Goal: Task Accomplishment & Management: Manage account settings

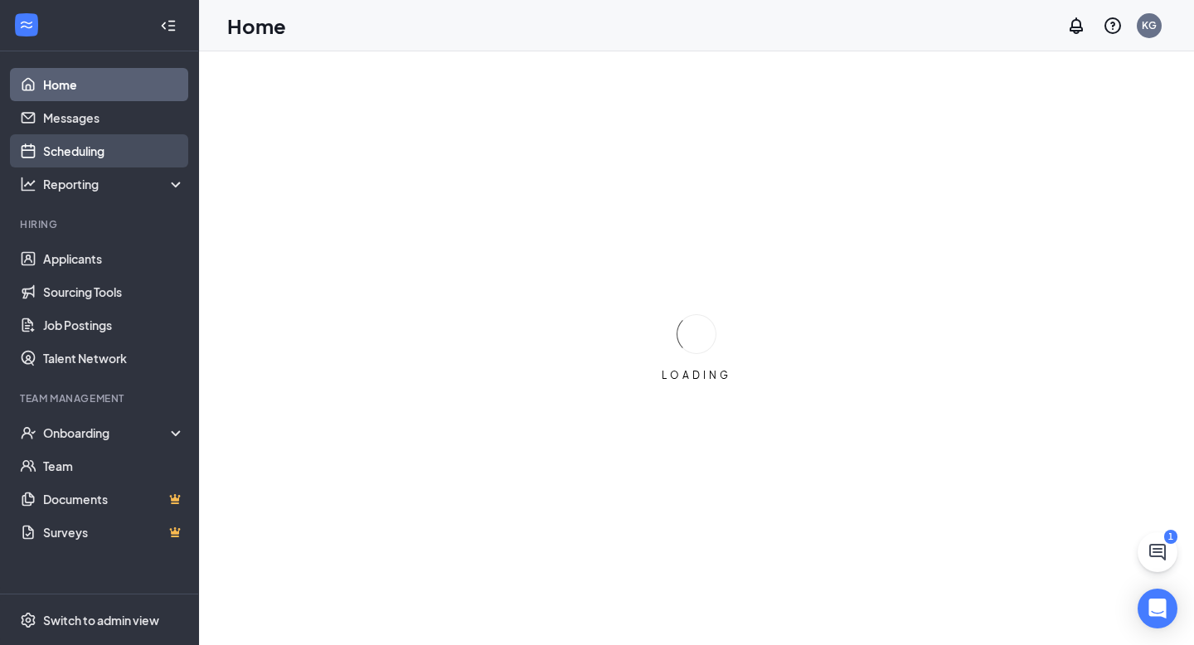
click at [119, 157] on link "Scheduling" at bounding box center [114, 150] width 142 height 33
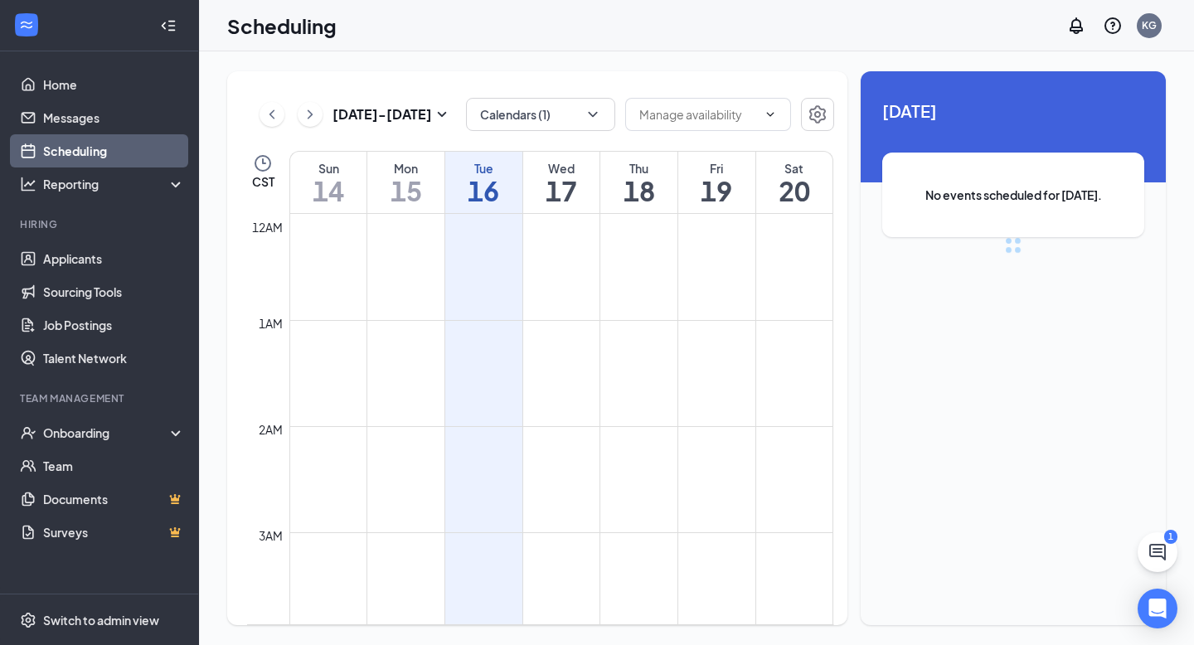
scroll to position [815, 0]
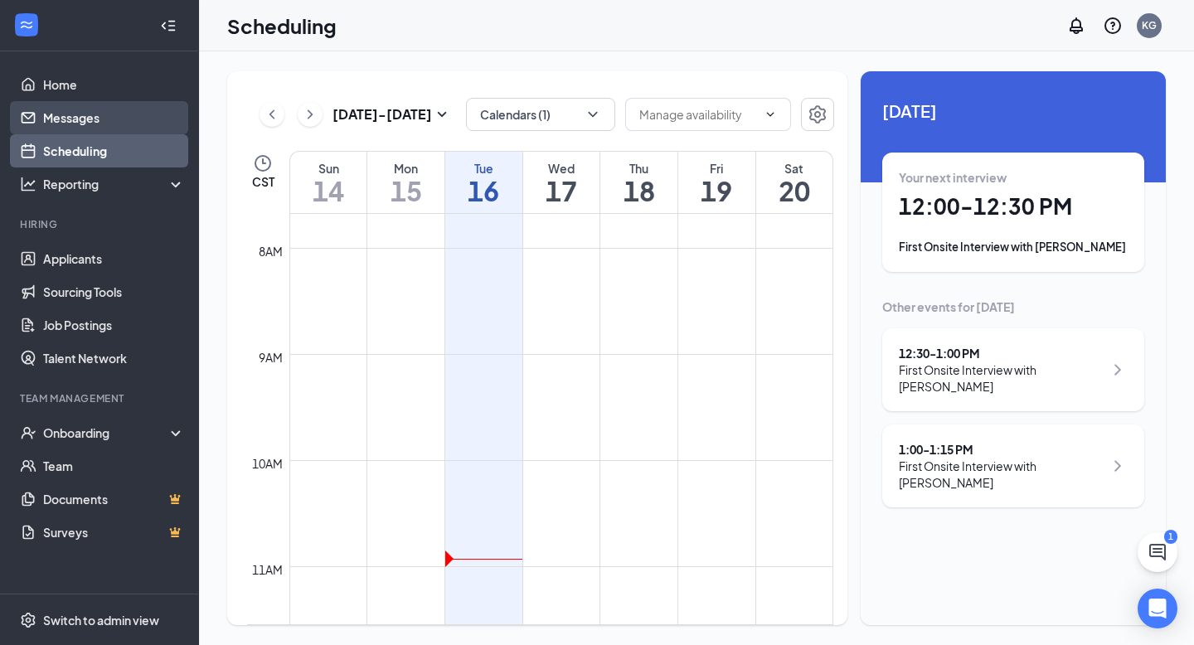
click at [99, 128] on link "Messages" at bounding box center [114, 117] width 142 height 33
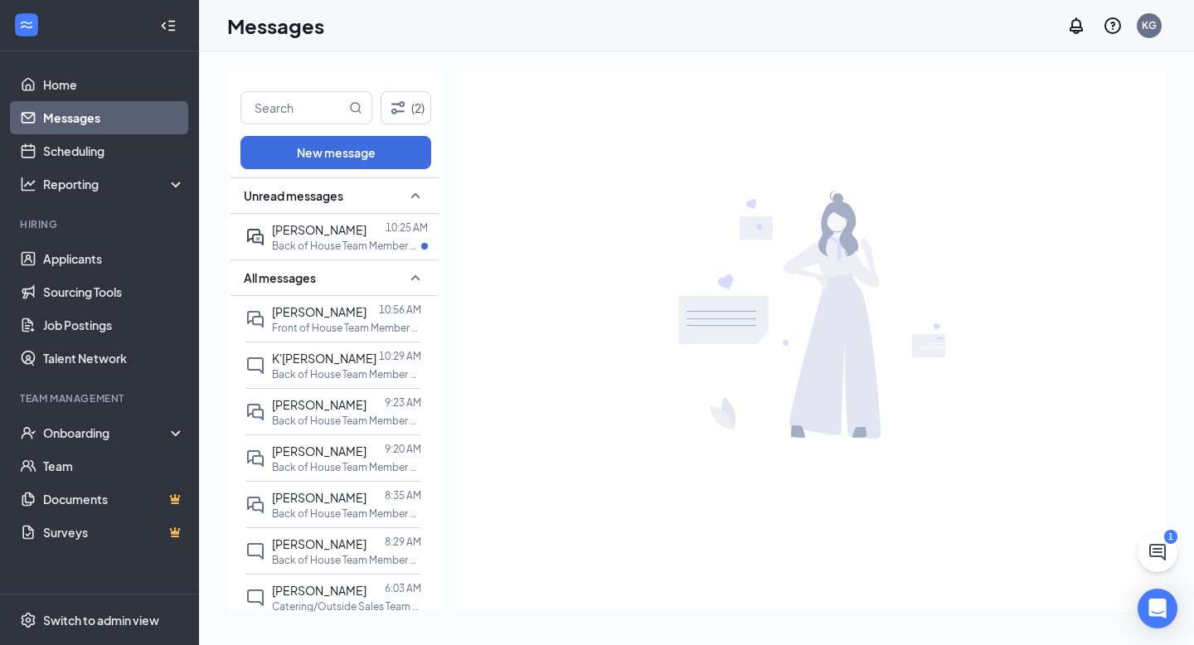
click at [371, 327] on div "[DATE] 10:29 AM" at bounding box center [366, 323] width 88 height 27
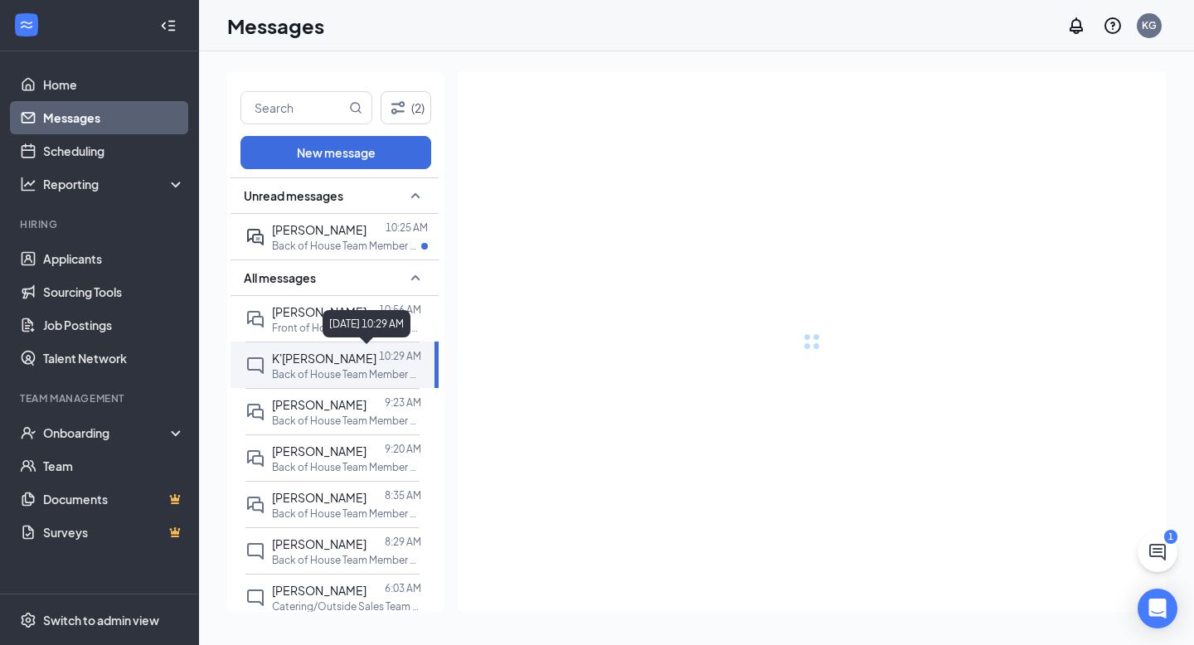
click at [327, 325] on div "[DATE] 10:29 AM" at bounding box center [366, 323] width 88 height 27
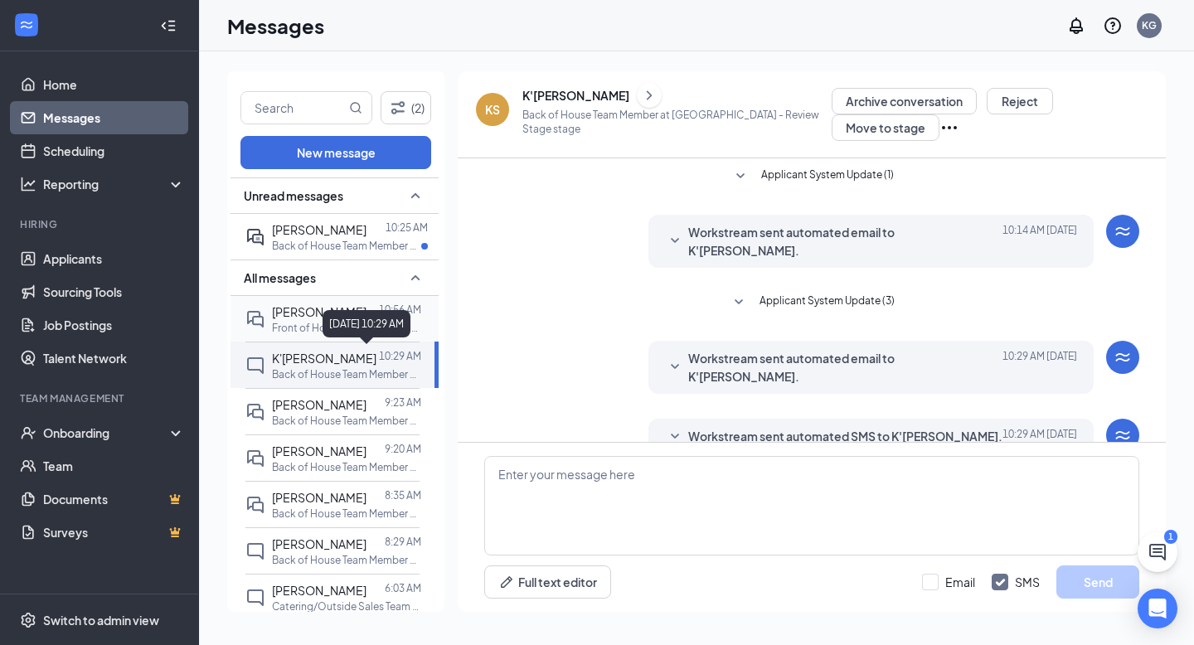
click at [313, 326] on p "Front of House Team Member at [GEOGRAPHIC_DATA]" at bounding box center [346, 328] width 149 height 14
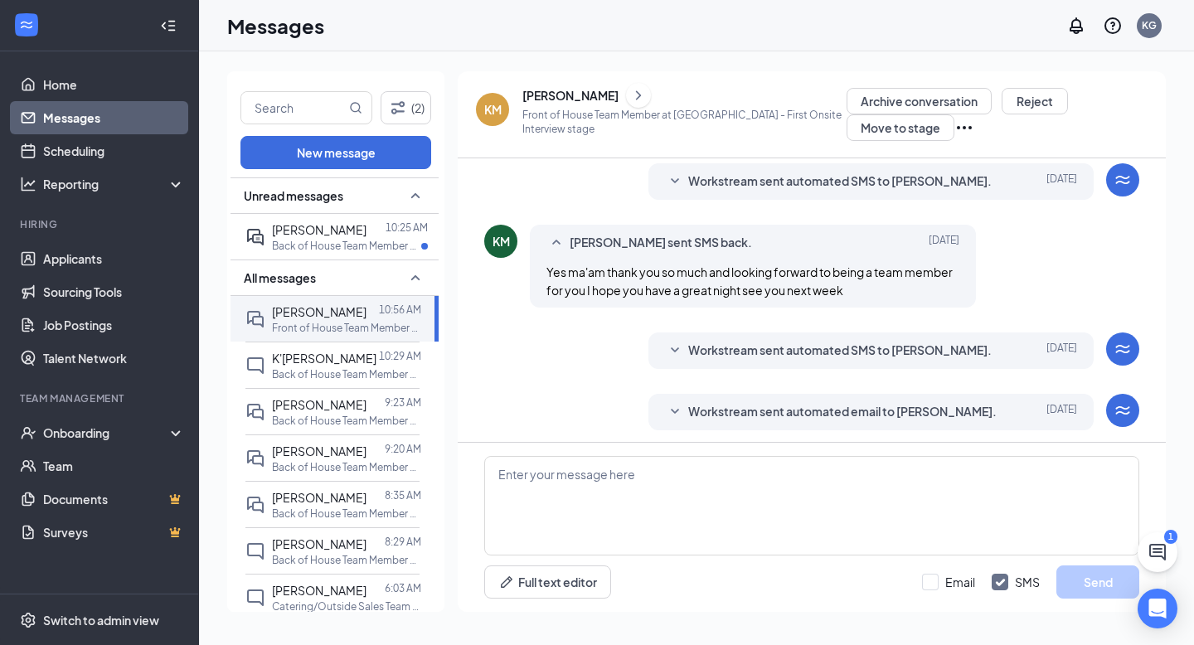
click at [71, 121] on link "Messages" at bounding box center [114, 117] width 142 height 33
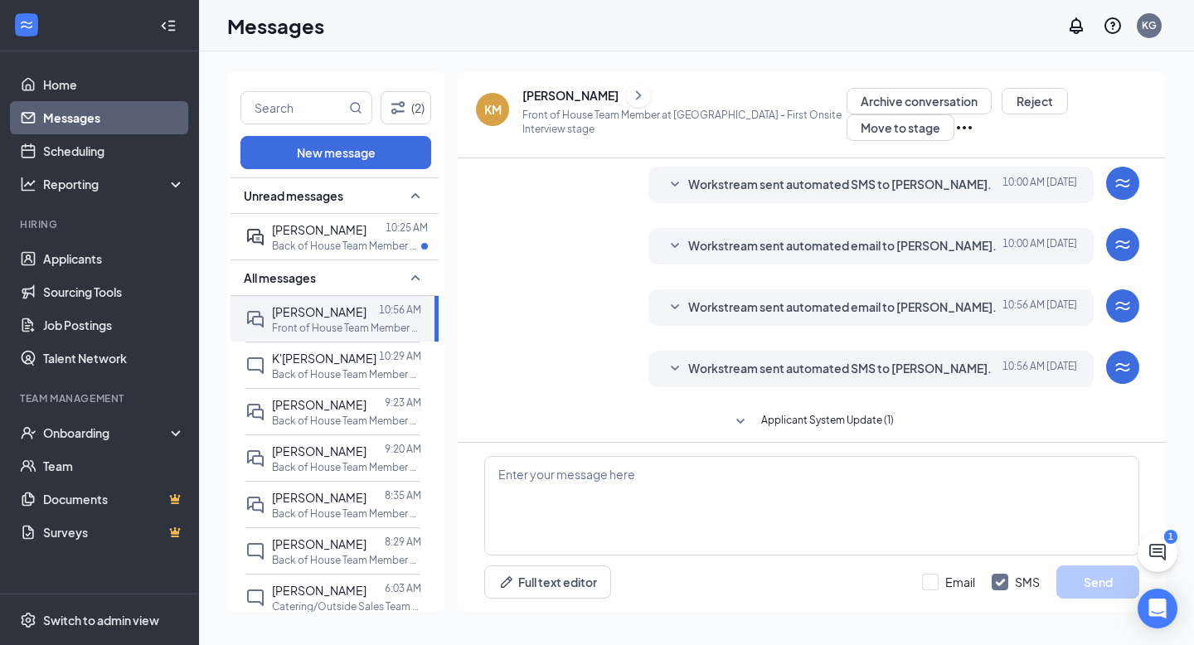
scroll to position [416, 0]
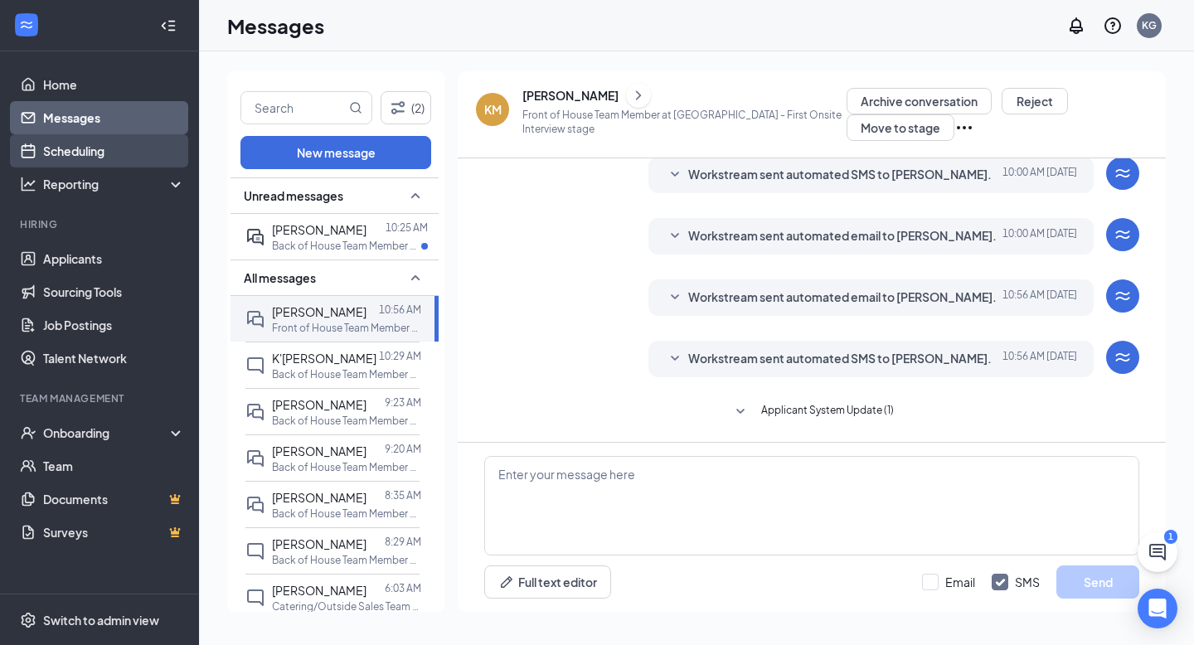
click at [81, 157] on link "Scheduling" at bounding box center [114, 150] width 142 height 33
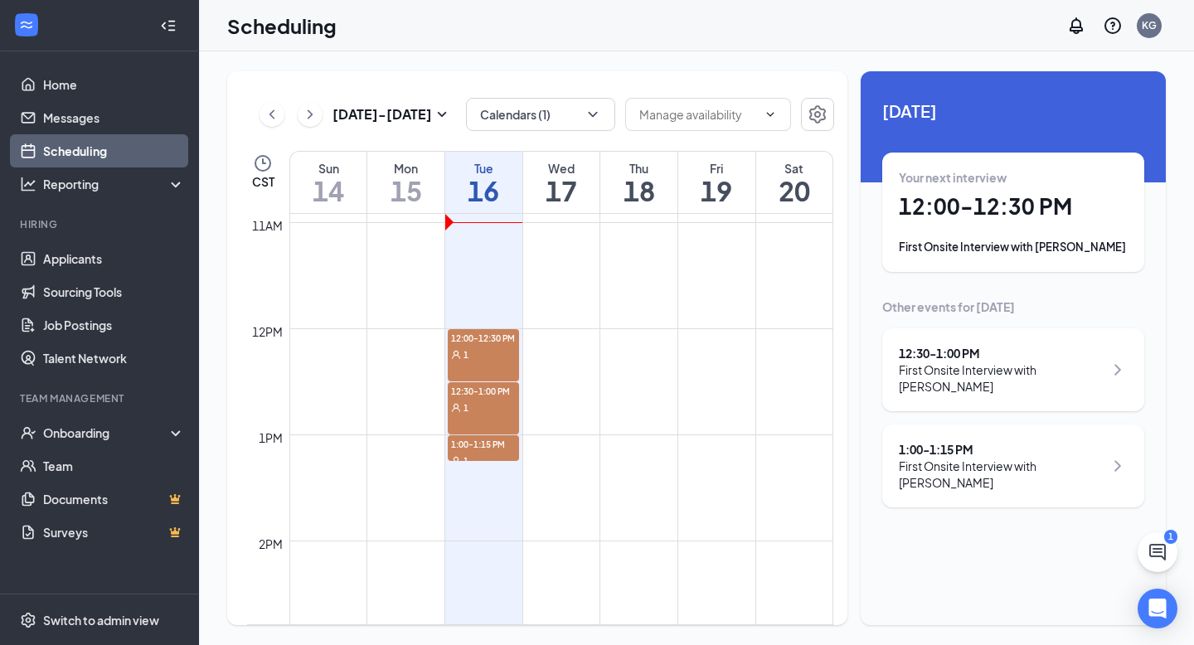
scroll to position [1162, 0]
click at [512, 444] on span "1:00-1:15 PM" at bounding box center [483, 440] width 71 height 17
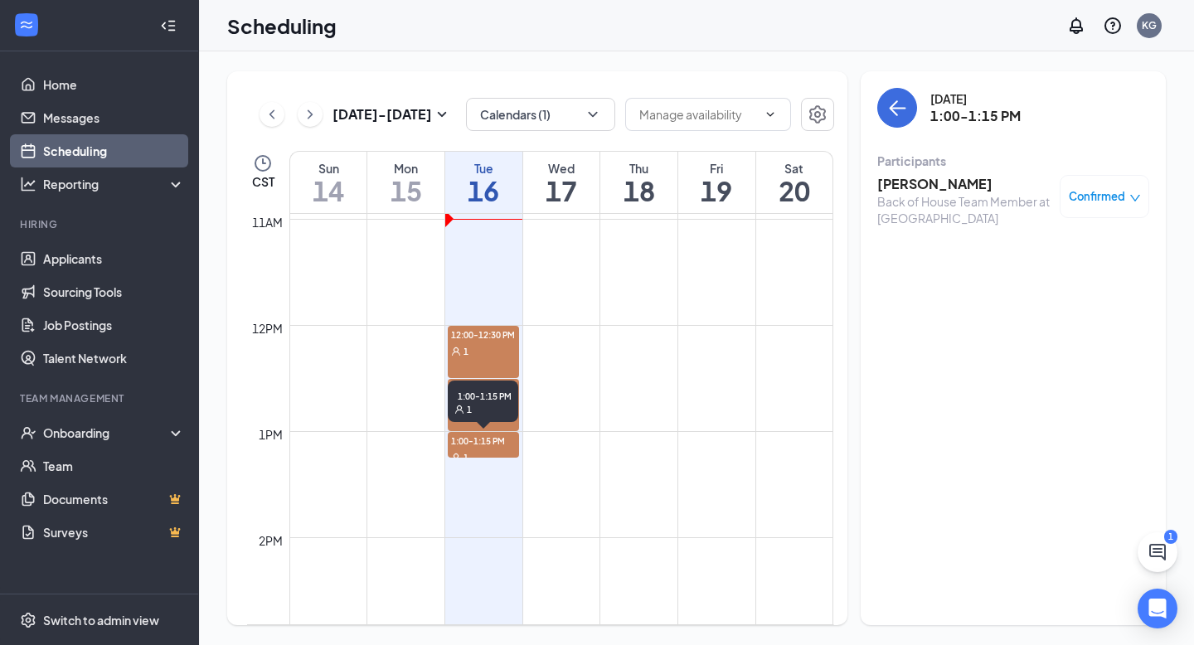
click at [506, 404] on div "1" at bounding box center [482, 410] width 57 height 12
click at [495, 321] on td at bounding box center [561, 311] width 544 height 27
click at [495, 347] on div "1" at bounding box center [483, 350] width 71 height 17
click at [501, 399] on div "1" at bounding box center [483, 403] width 71 height 17
click at [498, 434] on span "1:00-1:15 PM" at bounding box center [483, 440] width 71 height 17
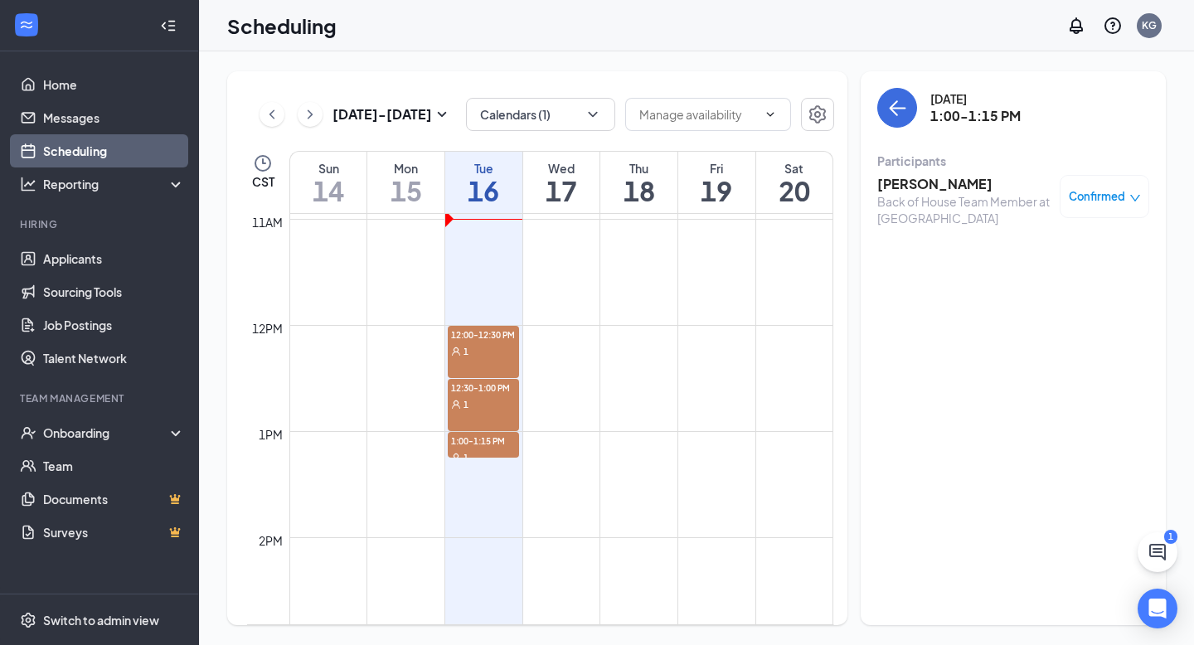
click at [507, 322] on td at bounding box center [561, 311] width 544 height 27
click at [497, 337] on span "12:00-12:30 PM" at bounding box center [483, 334] width 71 height 17
click at [503, 395] on span "12:30-1:00 PM" at bounding box center [483, 387] width 71 height 17
click at [493, 346] on div "1" at bounding box center [483, 350] width 71 height 17
click at [479, 354] on div "1" at bounding box center [483, 350] width 71 height 17
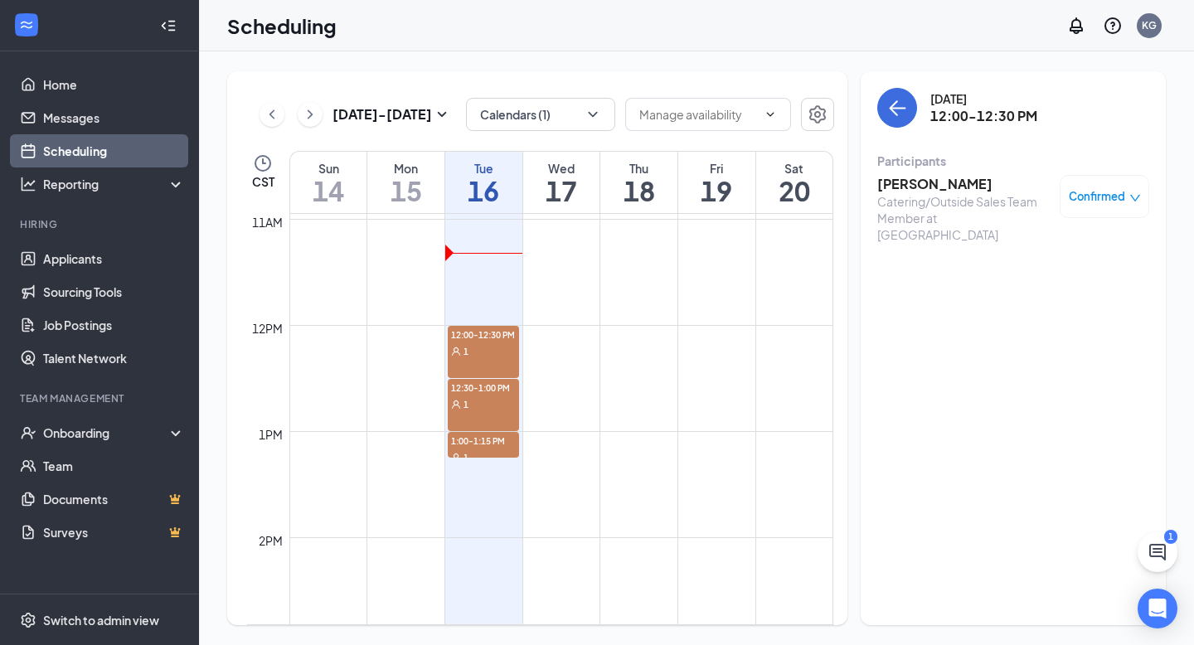
click at [465, 367] on div "12:00-12:30 PM 1" at bounding box center [483, 352] width 71 height 52
click at [502, 347] on div "1" at bounding box center [483, 350] width 71 height 17
click at [498, 395] on div "1" at bounding box center [483, 403] width 71 height 17
click at [473, 443] on span "1:00-1:15 PM" at bounding box center [483, 440] width 71 height 17
click at [474, 393] on span "12:30-1:00 PM" at bounding box center [483, 387] width 71 height 17
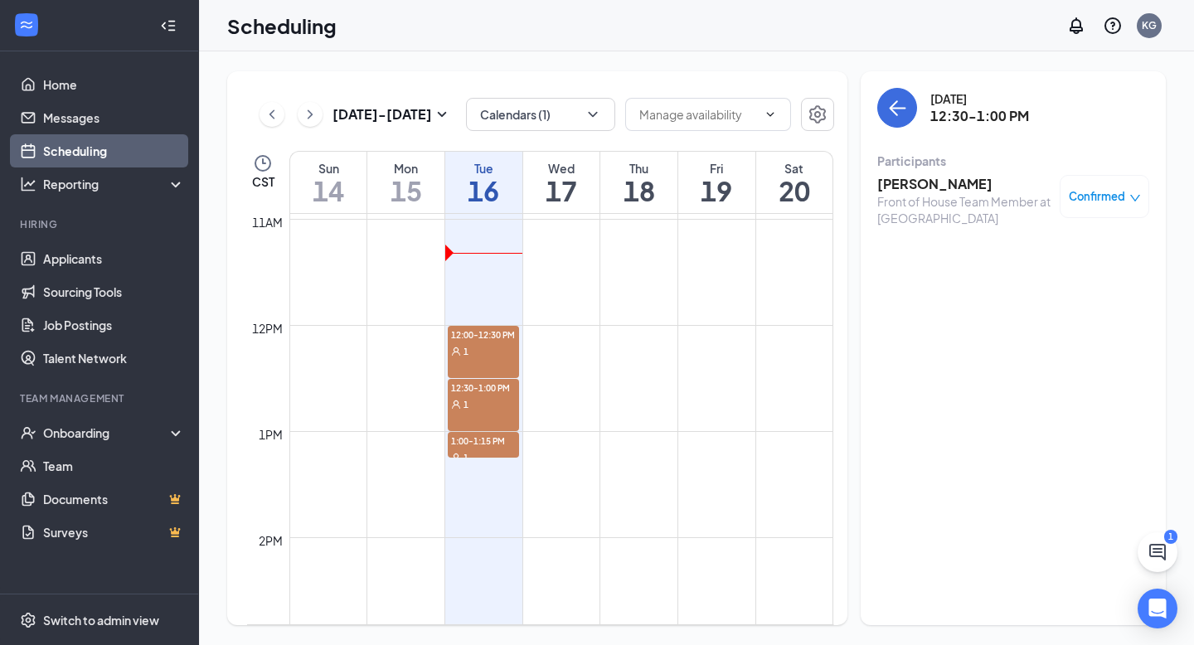
click at [905, 192] on h3 "[PERSON_NAME]" at bounding box center [964, 184] width 174 height 18
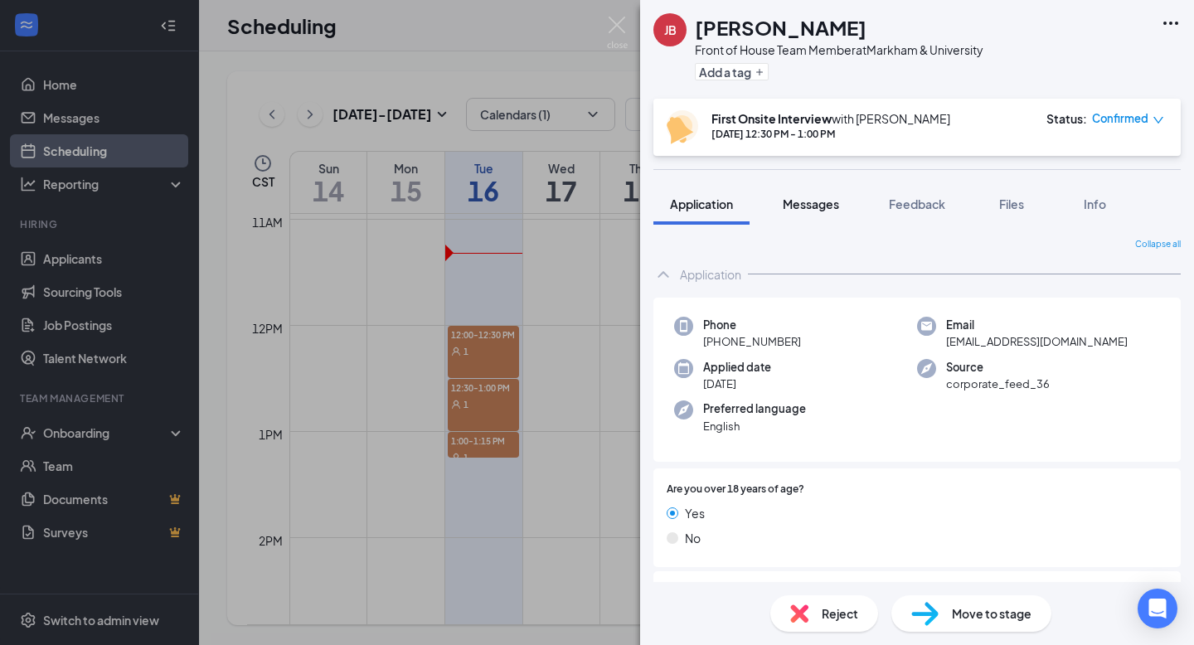
click at [839, 201] on span "Messages" at bounding box center [811, 203] width 56 height 15
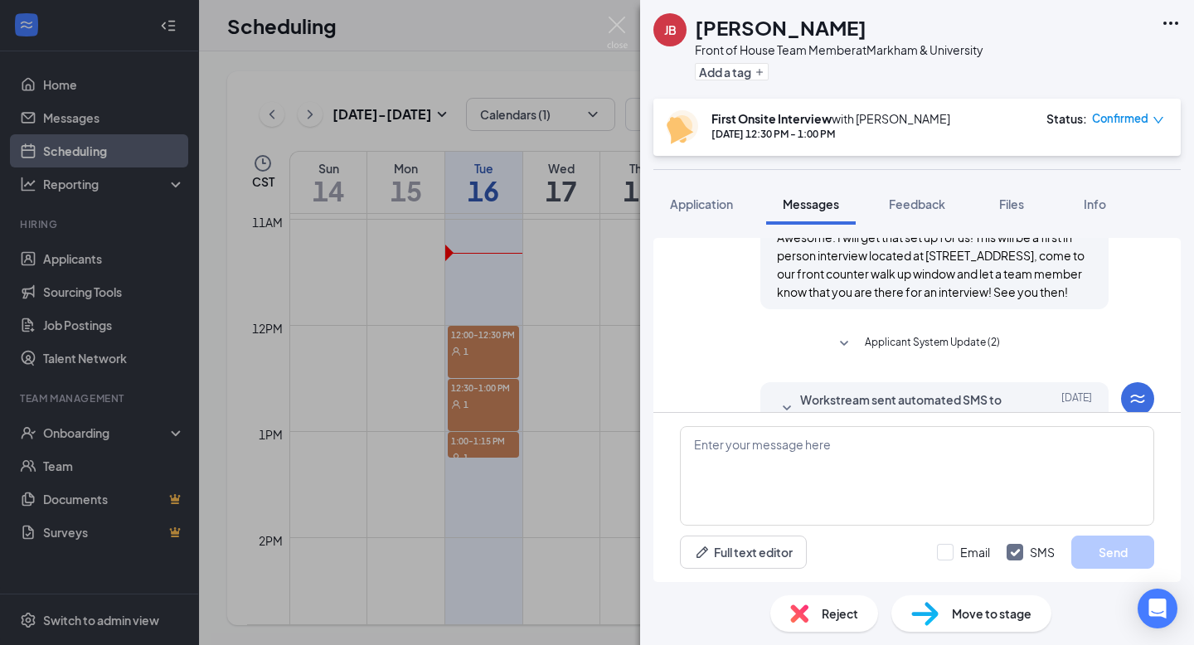
scroll to position [576, 0]
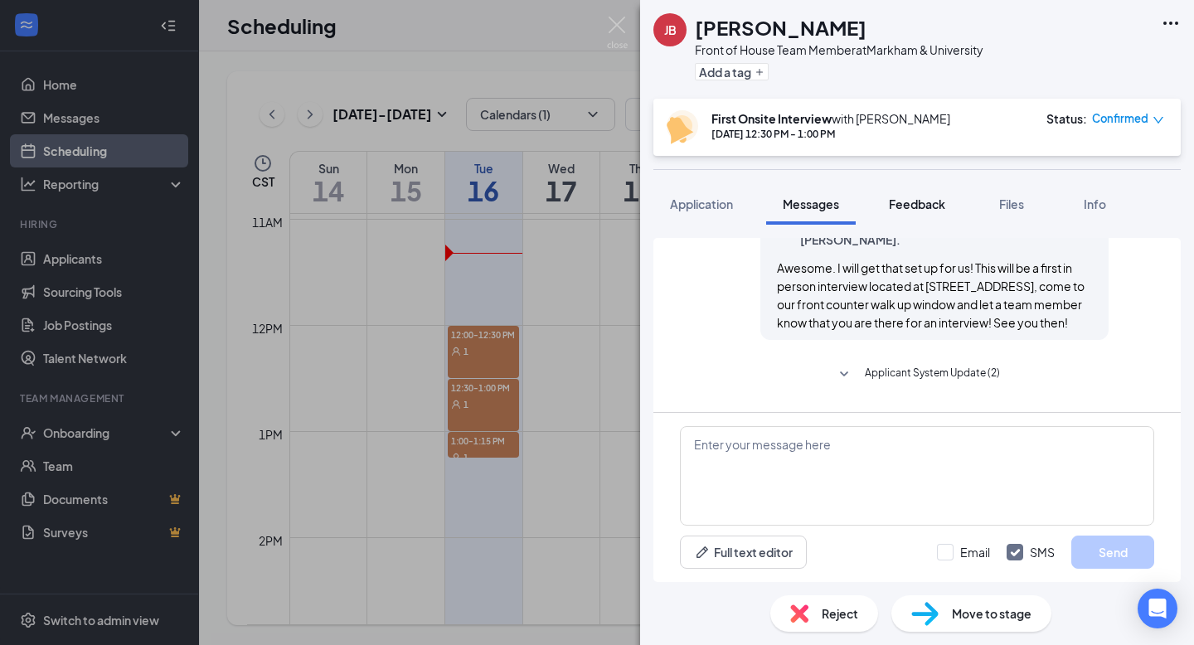
click at [919, 203] on span "Feedback" at bounding box center [917, 203] width 56 height 15
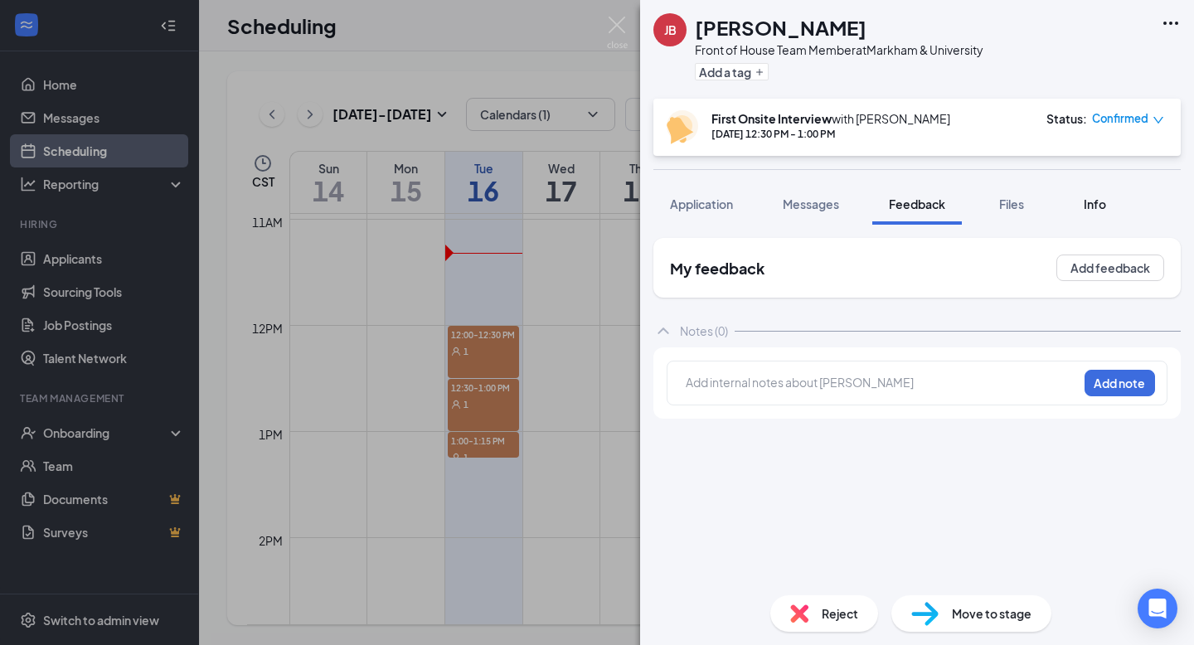
click at [1066, 221] on button "Info" at bounding box center [1094, 203] width 66 height 41
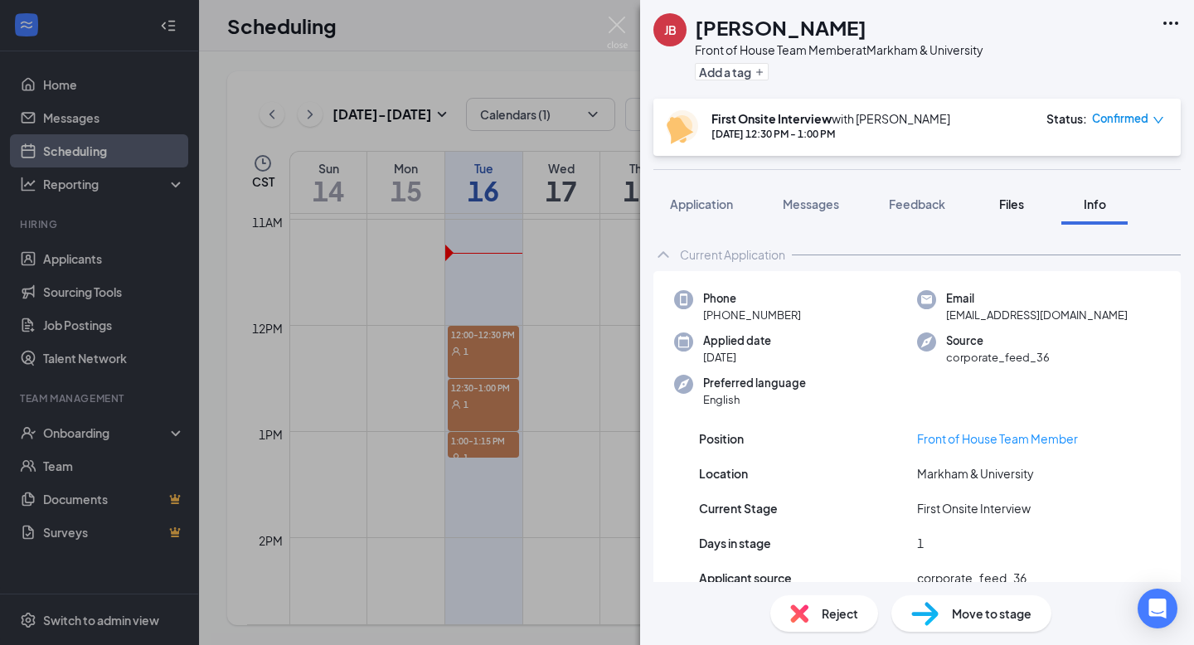
click at [1024, 214] on button "Files" at bounding box center [1011, 203] width 66 height 41
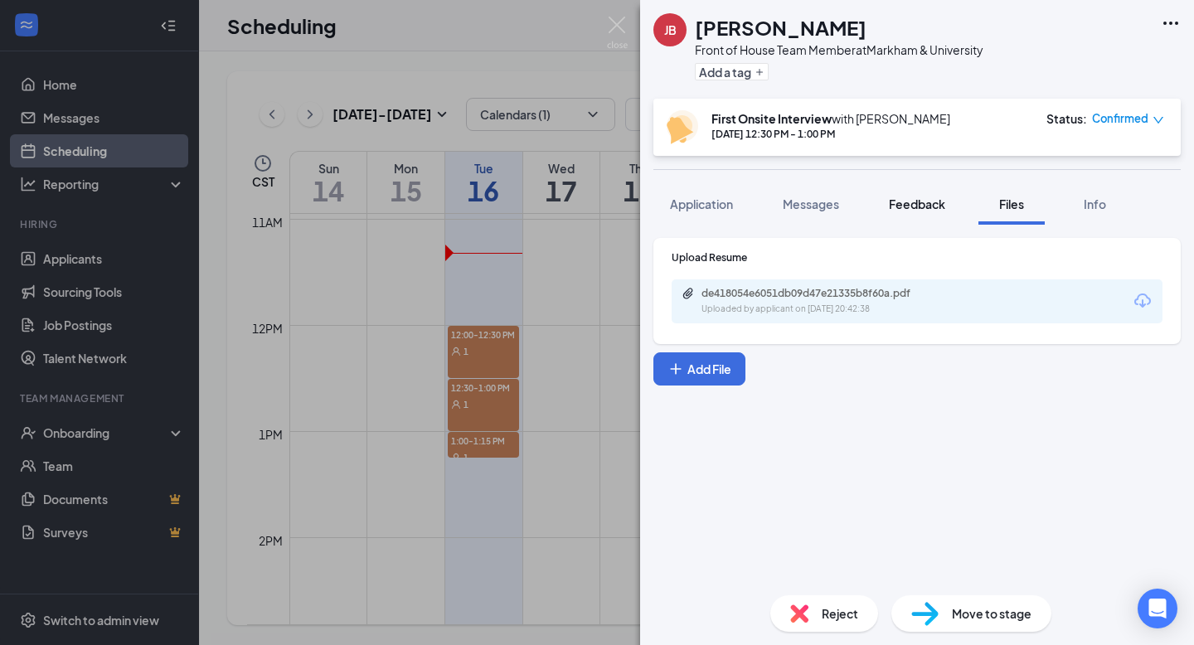
click at [959, 201] on button "Feedback" at bounding box center [917, 203] width 90 height 41
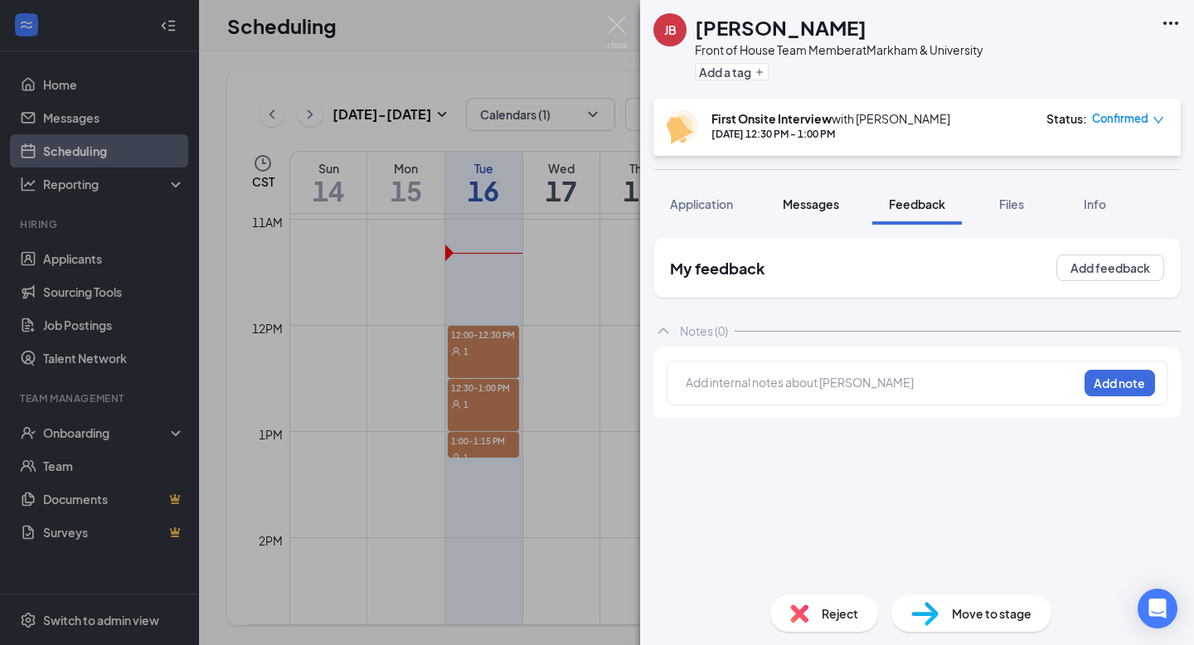
click at [826, 222] on button "Messages" at bounding box center [811, 203] width 90 height 41
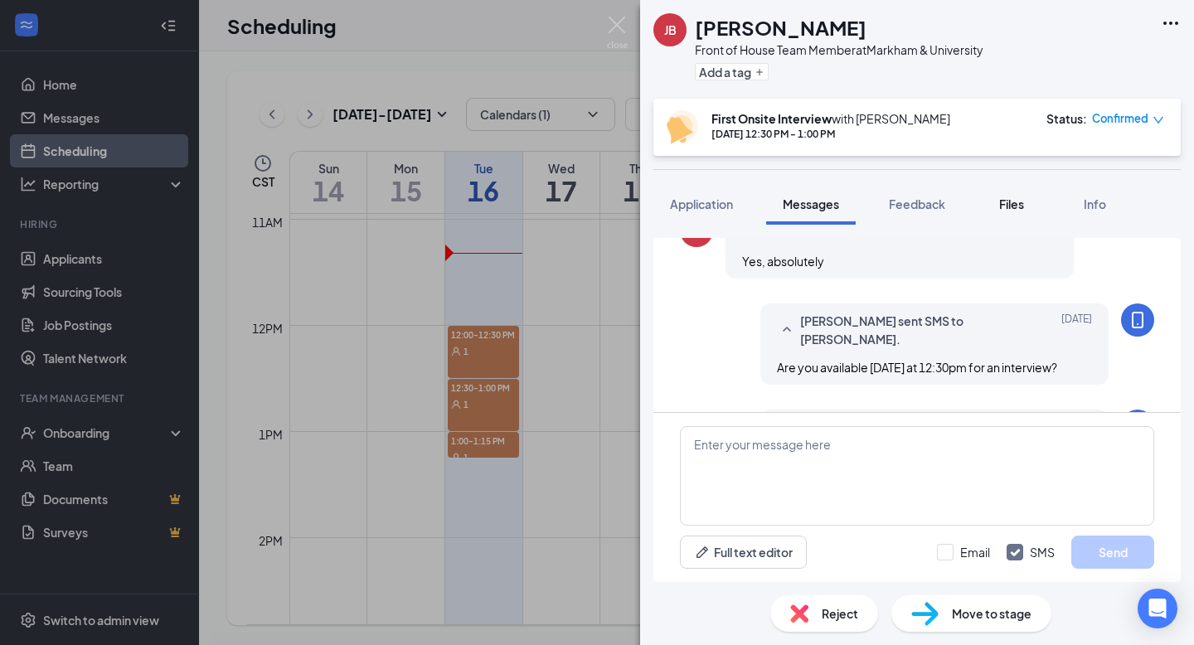
scroll to position [464, 0]
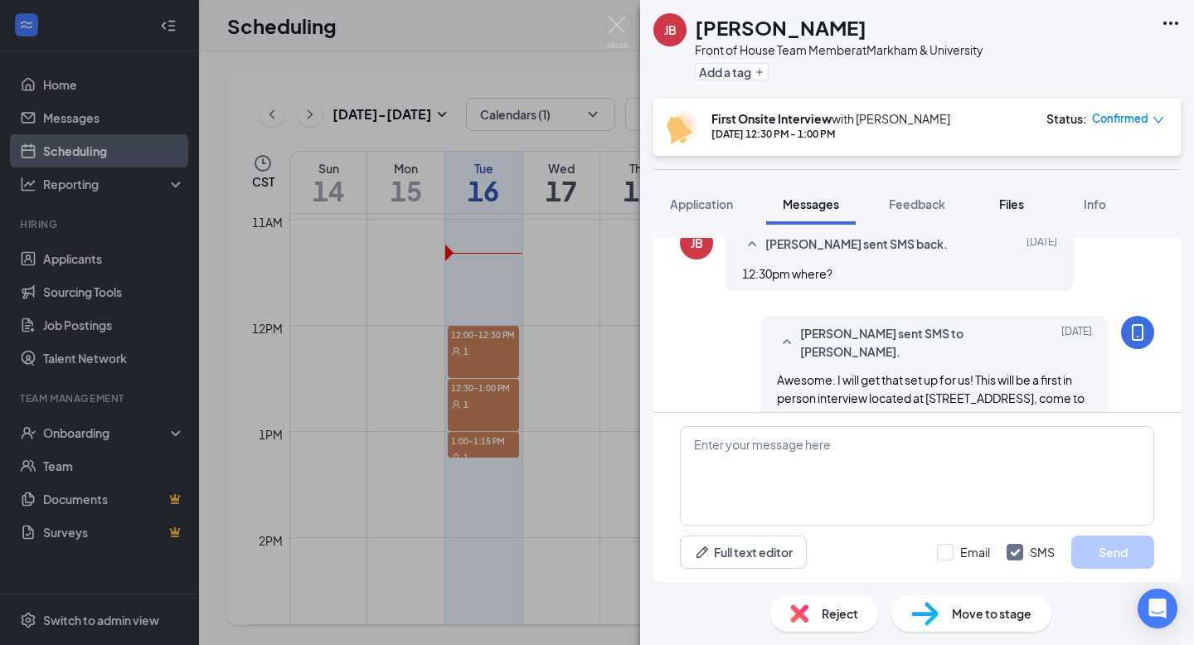
click at [988, 206] on button "Files" at bounding box center [1011, 203] width 66 height 41
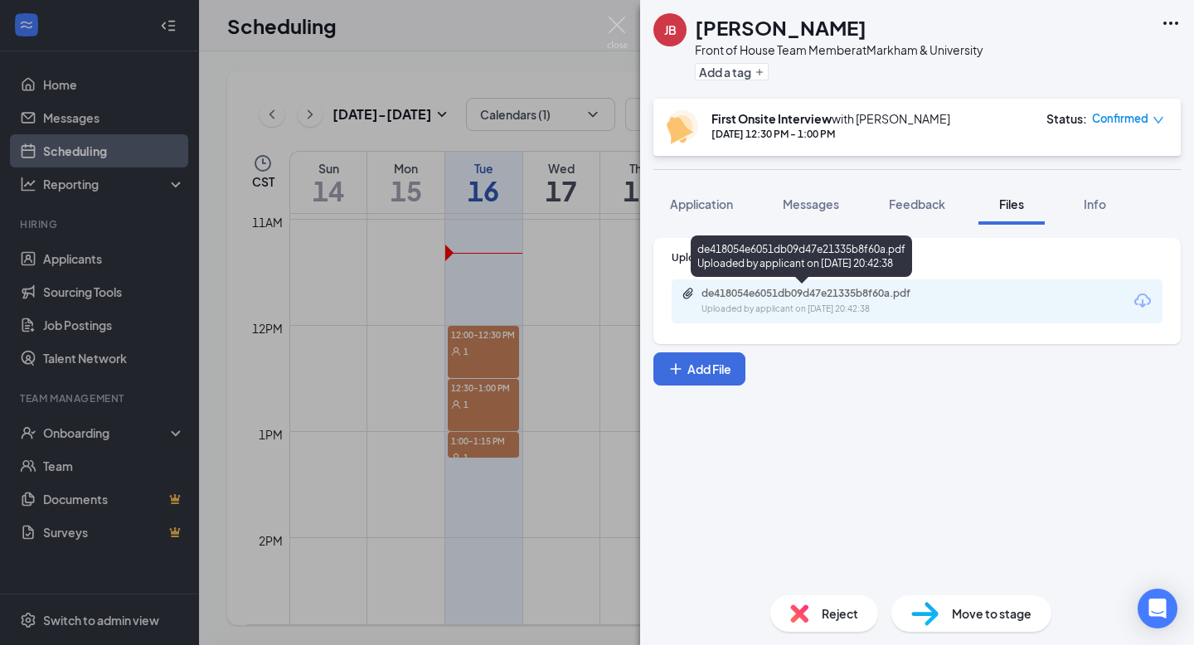
click at [755, 289] on div "de418054e6051db09d47e21335b8f60a.pdf" at bounding box center [817, 293] width 232 height 13
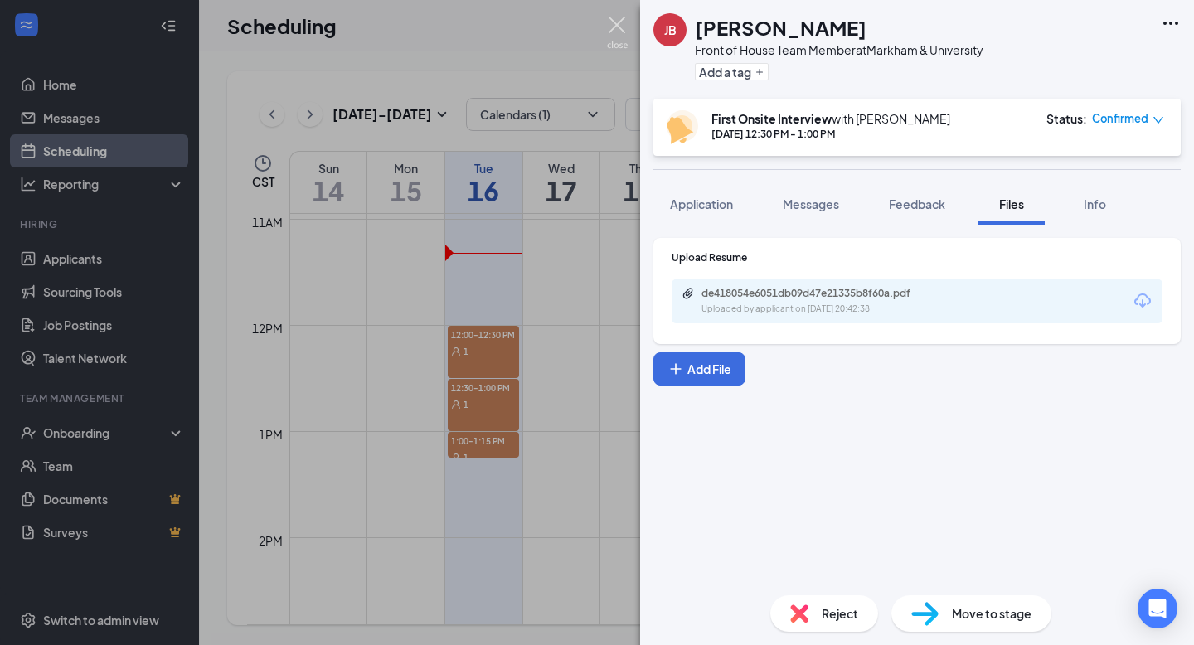
click at [622, 27] on img at bounding box center [617, 33] width 21 height 32
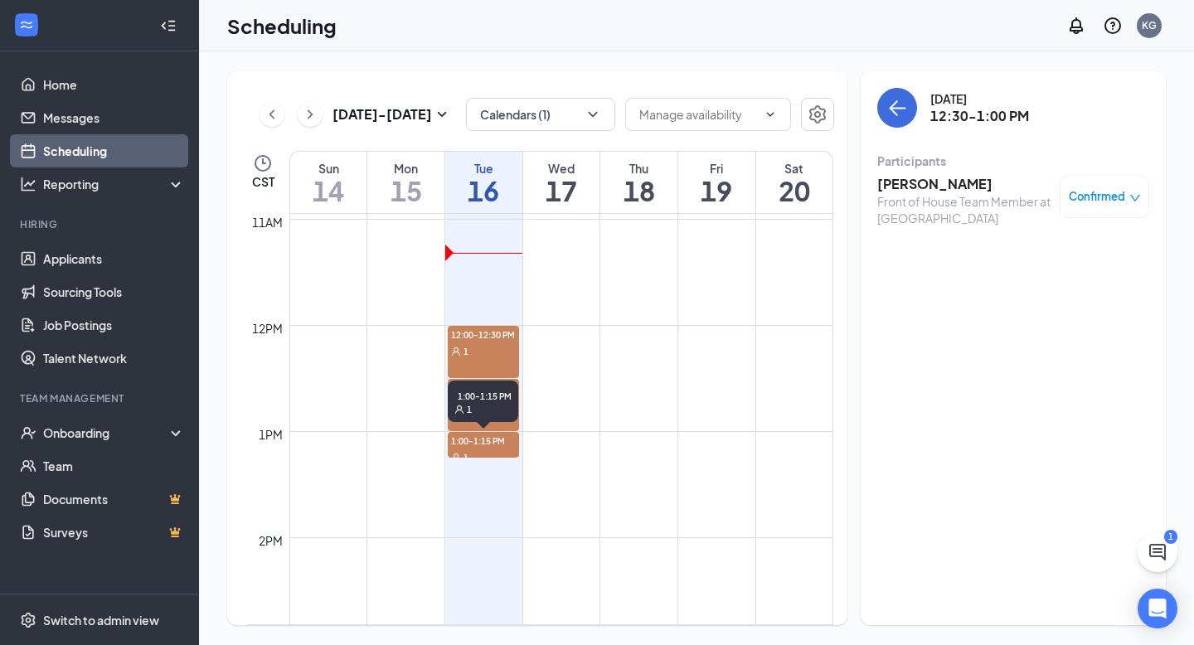
click at [482, 451] on div "1" at bounding box center [483, 456] width 71 height 17
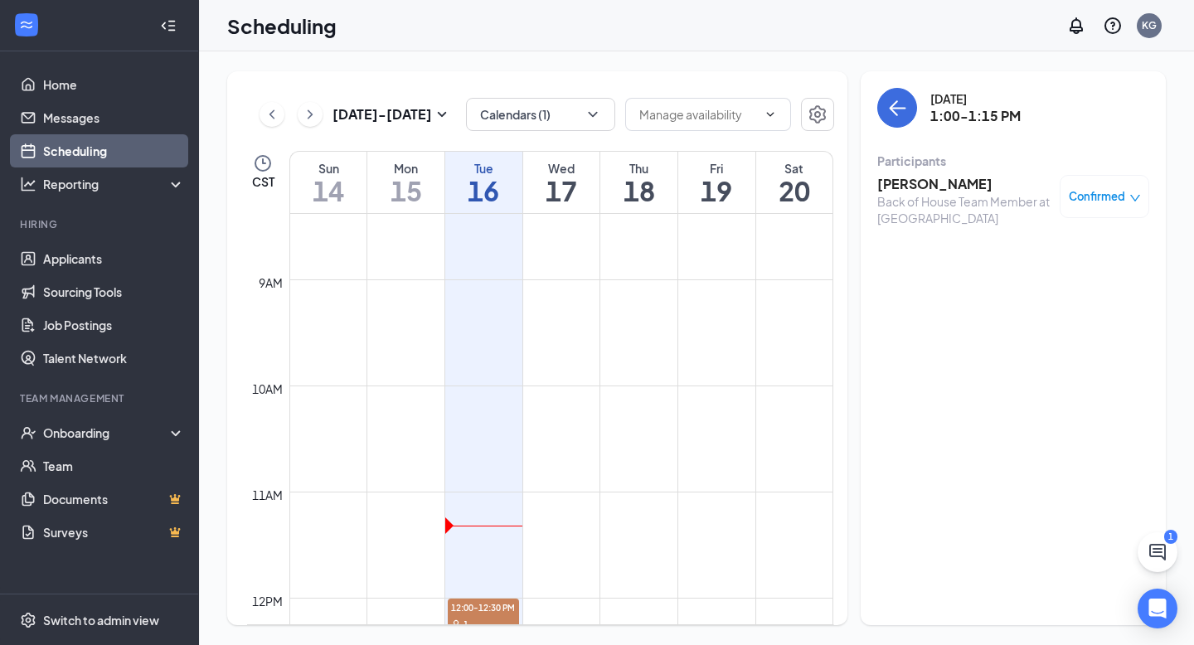
scroll to position [1153, 0]
